Goal: Task Accomplishment & Management: Manage account settings

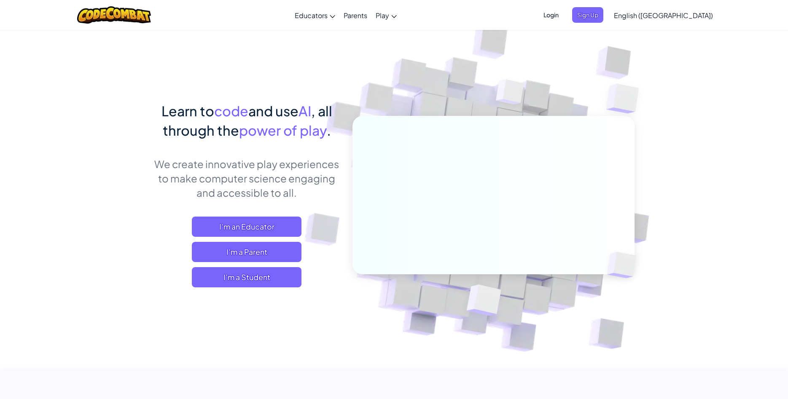
click at [563, 14] on span "Login" at bounding box center [550, 15] width 25 height 16
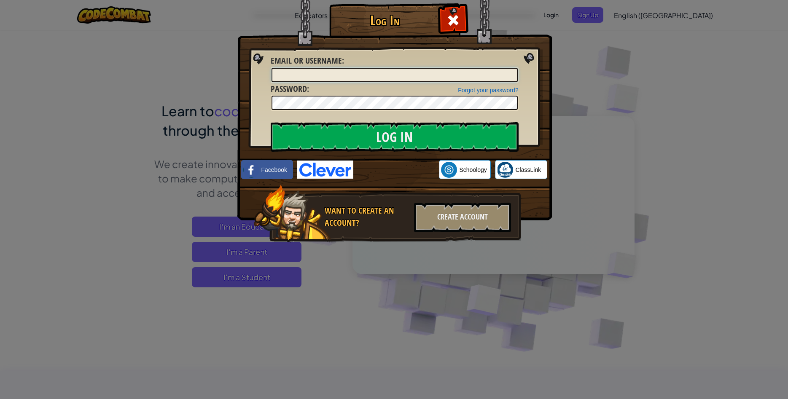
click at [436, 78] on input "Email or Username :" at bounding box center [394, 75] width 246 height 14
type input "[EMAIL_ADDRESS][DOMAIN_NAME]"
click at [271, 122] on input "Log In" at bounding box center [395, 136] width 248 height 29
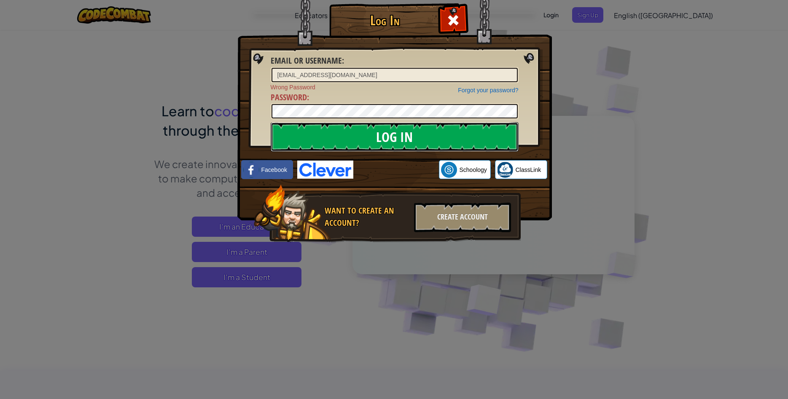
click at [342, 136] on input "Log In" at bounding box center [395, 136] width 248 height 29
click at [322, 133] on input "Log In" at bounding box center [395, 136] width 248 height 29
click at [350, 141] on input "Log In" at bounding box center [395, 136] width 248 height 29
click at [319, 137] on input "Log In" at bounding box center [395, 136] width 248 height 29
click at [475, 91] on link "Forgot your password?" at bounding box center [488, 90] width 60 height 7
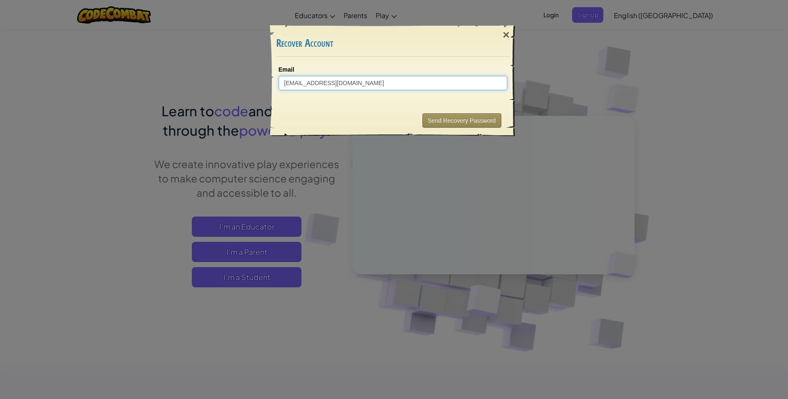
type input "[EMAIL_ADDRESS][DOMAIN_NAME]"
click at [457, 122] on button "Send Recovery Password" at bounding box center [461, 120] width 79 height 14
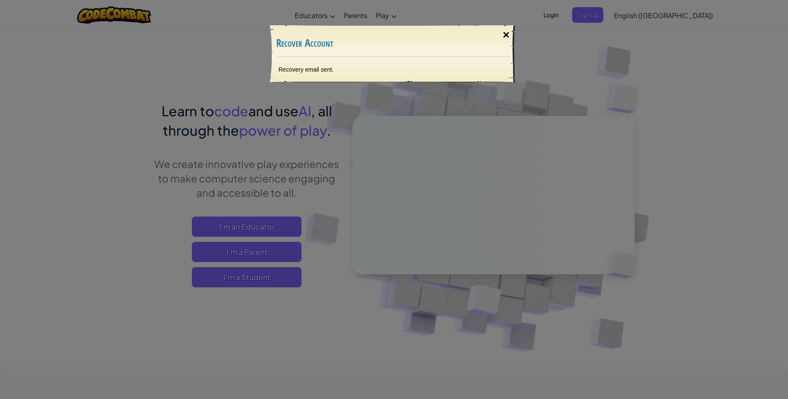
click at [511, 35] on div "×" at bounding box center [505, 35] width 19 height 24
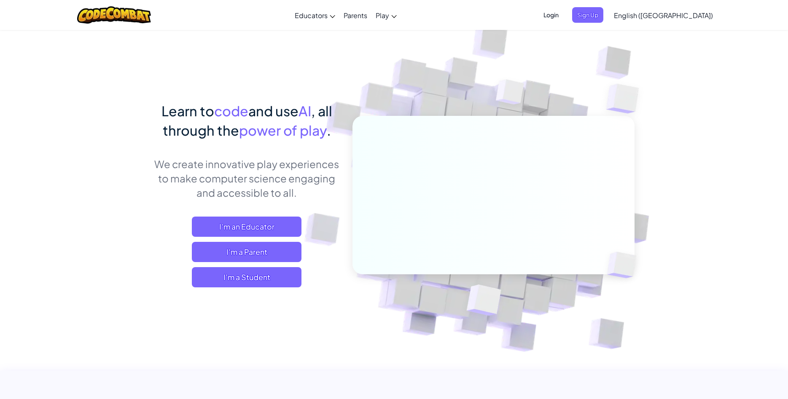
click at [563, 17] on span "Login" at bounding box center [550, 15] width 25 height 16
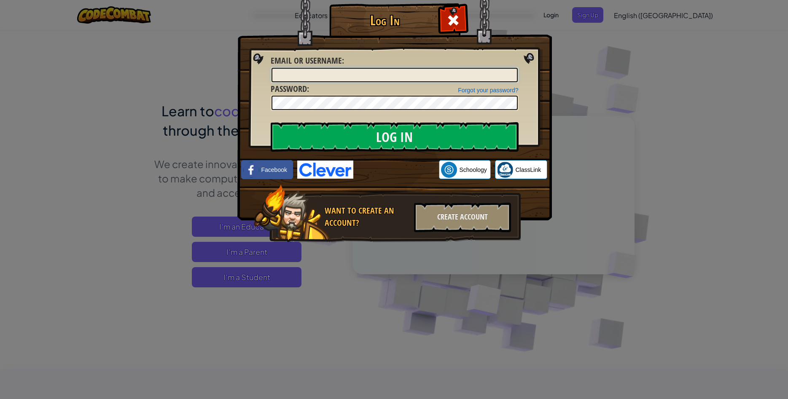
click at [314, 77] on input "Email or Username :" at bounding box center [394, 75] width 246 height 14
type input "[EMAIL_ADDRESS][DOMAIN_NAME]"
click at [375, 133] on input "Log In" at bounding box center [395, 136] width 248 height 29
